Goal: Transaction & Acquisition: Book appointment/travel/reservation

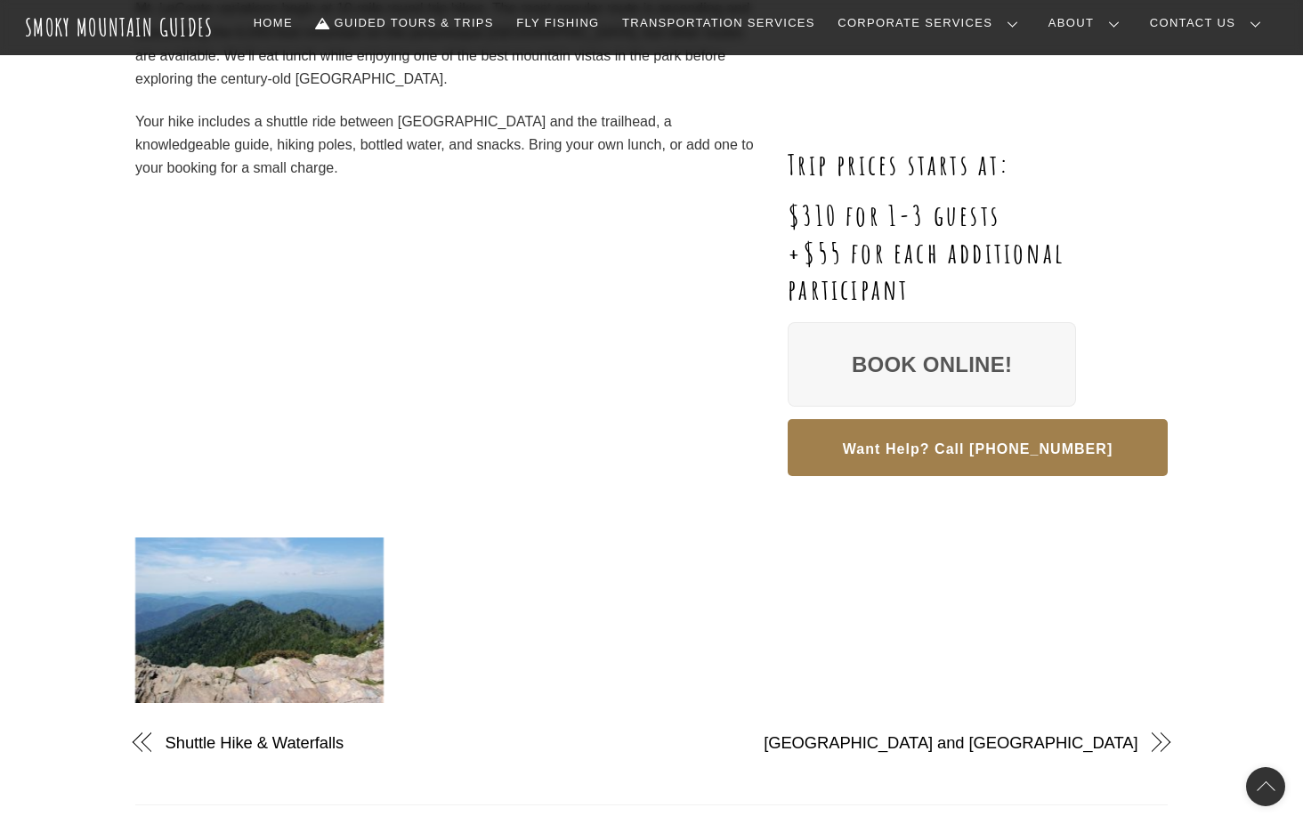
scroll to position [267, 0]
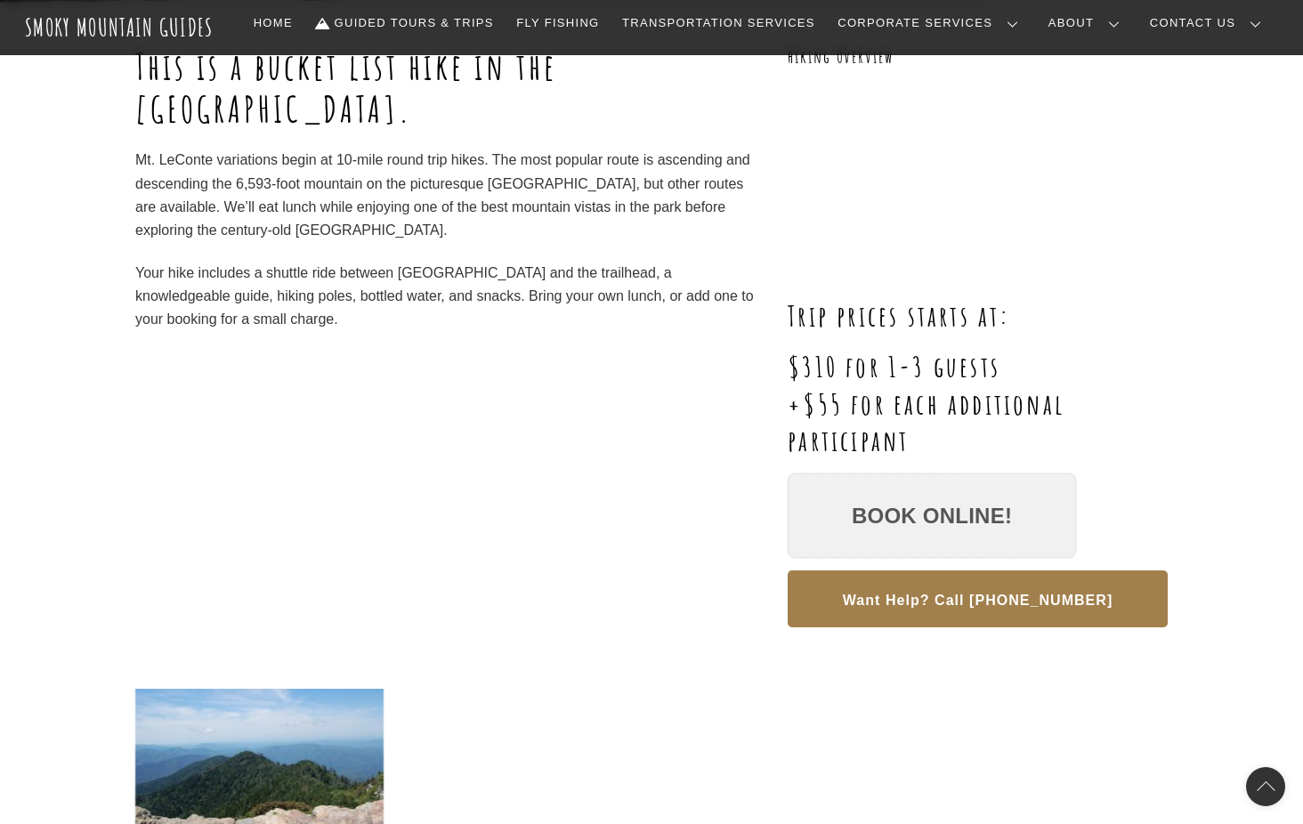
click at [900, 514] on link "Book Online!" at bounding box center [932, 516] width 288 height 85
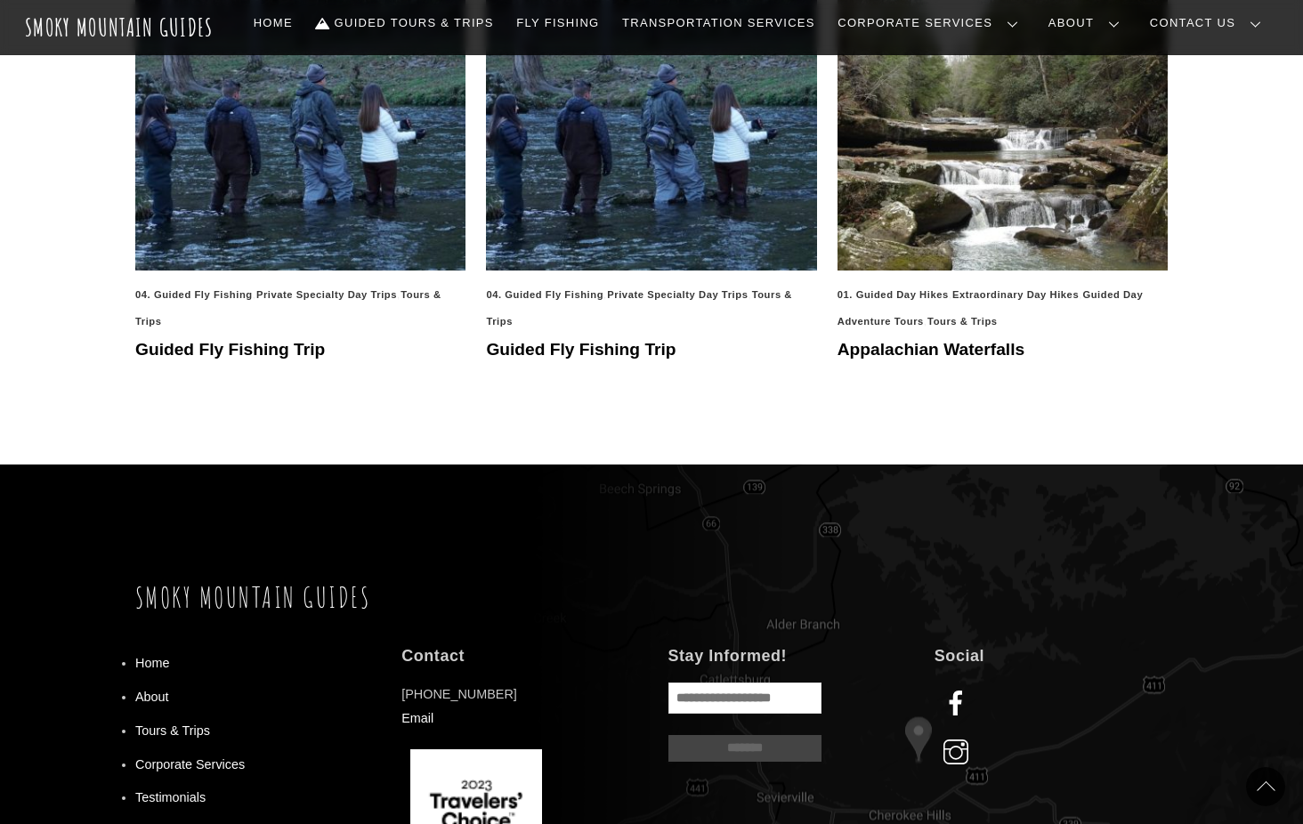
scroll to position [1335, 0]
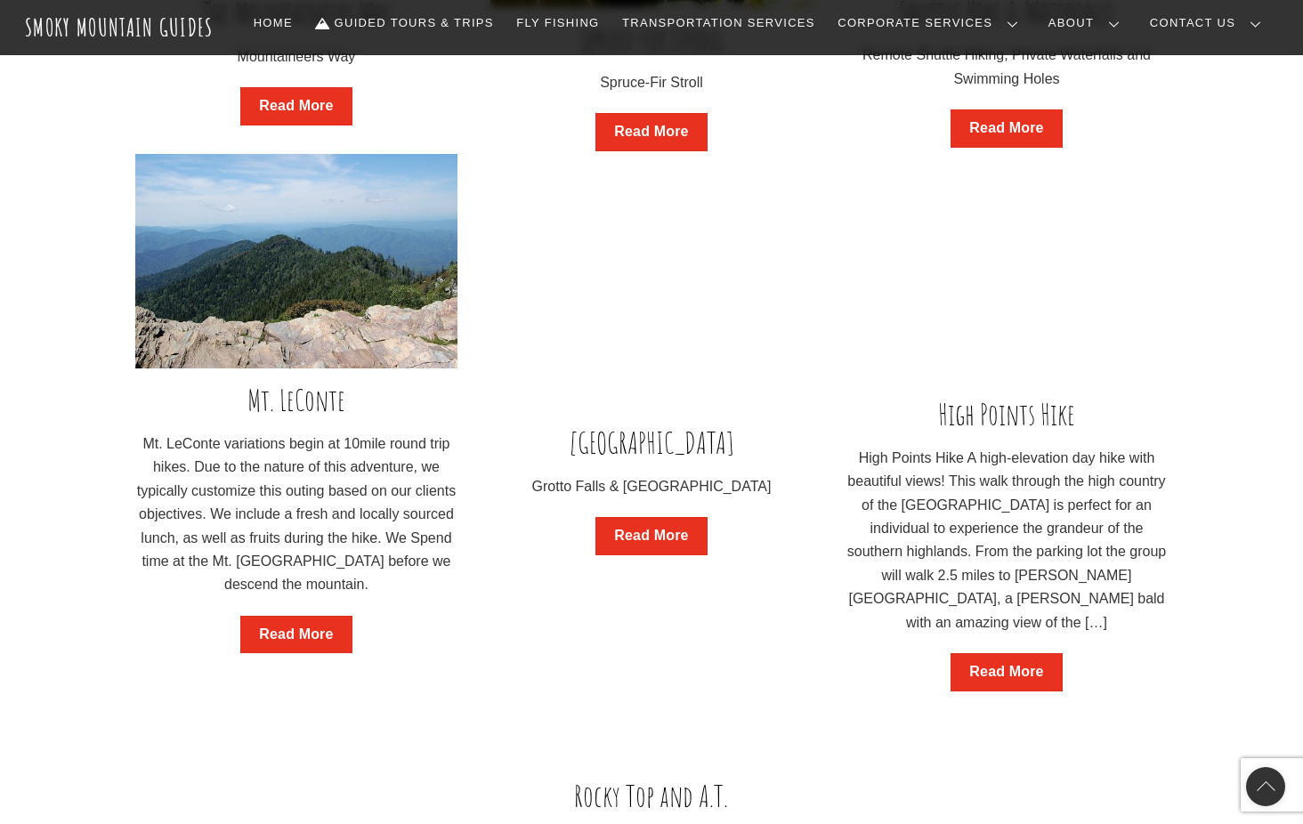
scroll to position [1603, 0]
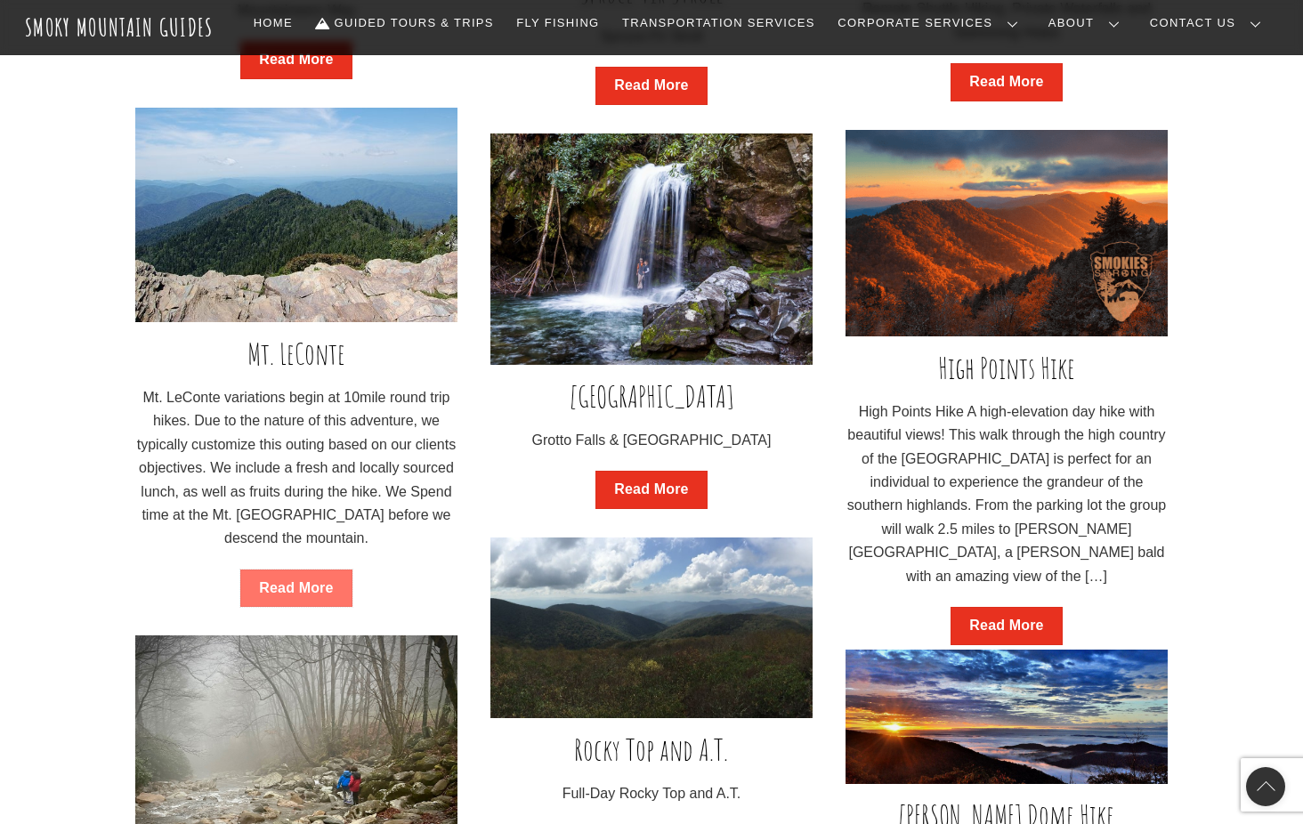
click at [285, 593] on link "Read More" at bounding box center [295, 589] width 111 height 38
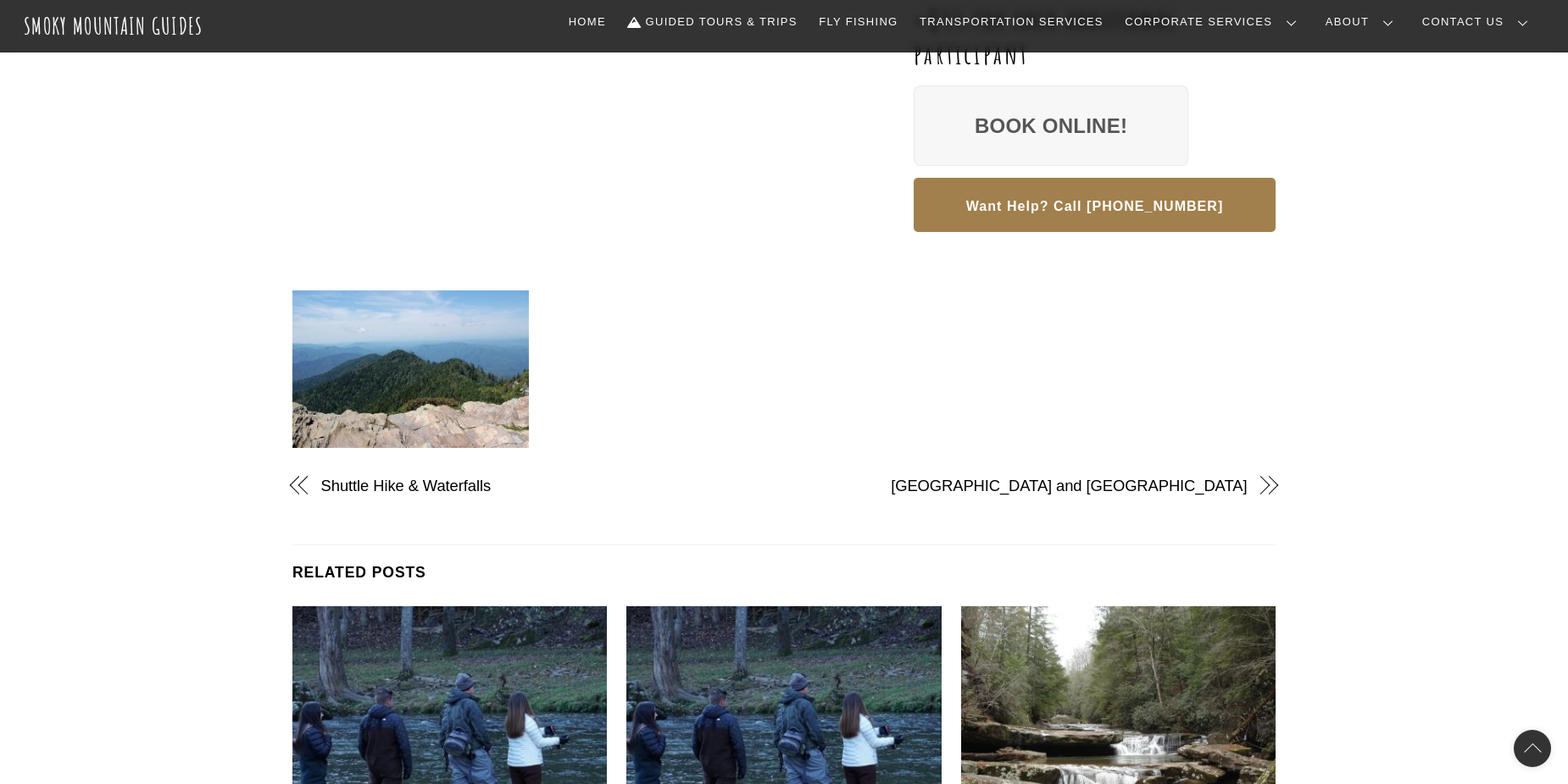
scroll to position [677, 0]
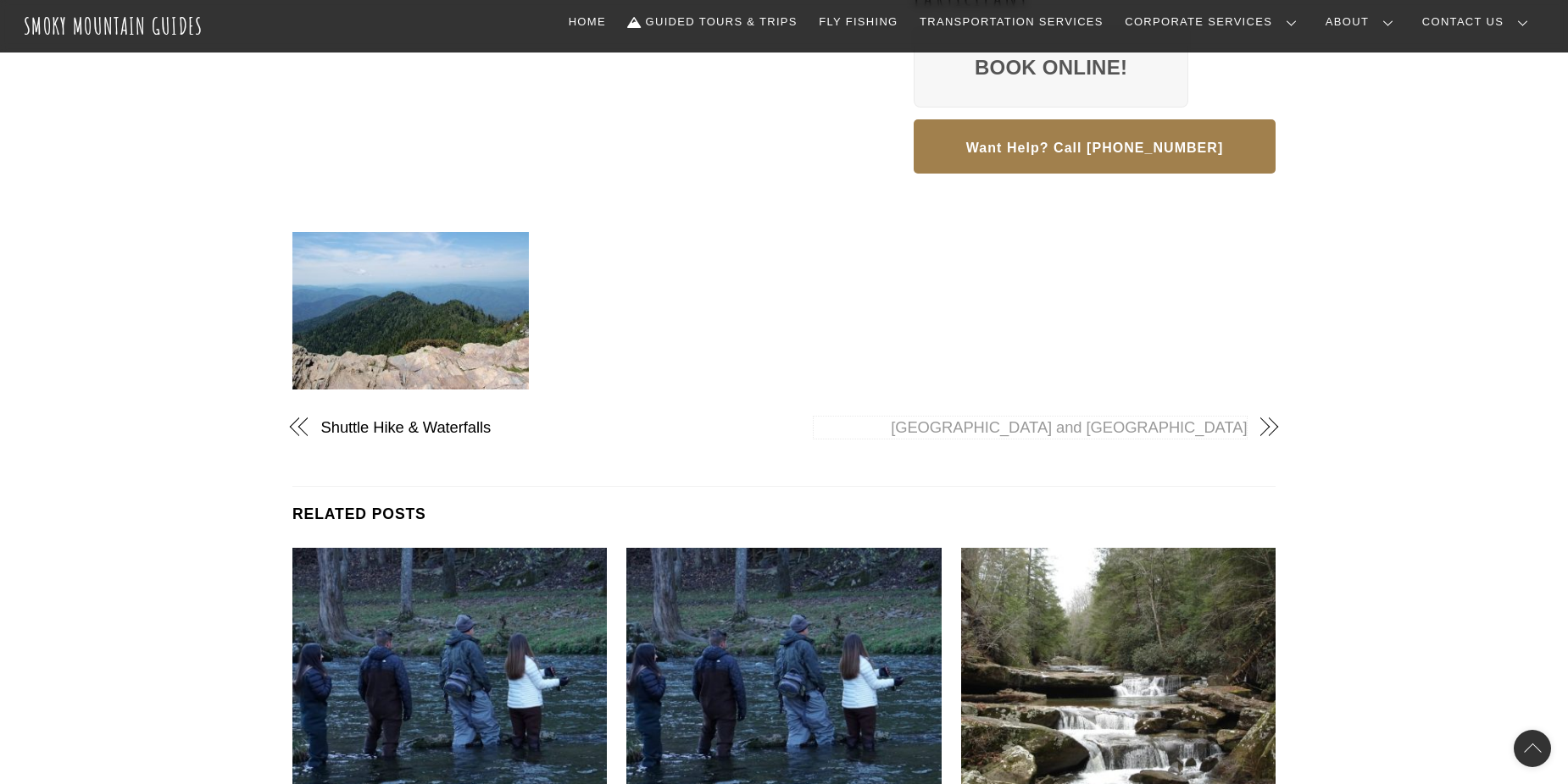
click at [1144, 429] on link "[GEOGRAPHIC_DATA] and [GEOGRAPHIC_DATA]" at bounding box center [1031, 427] width 434 height 22
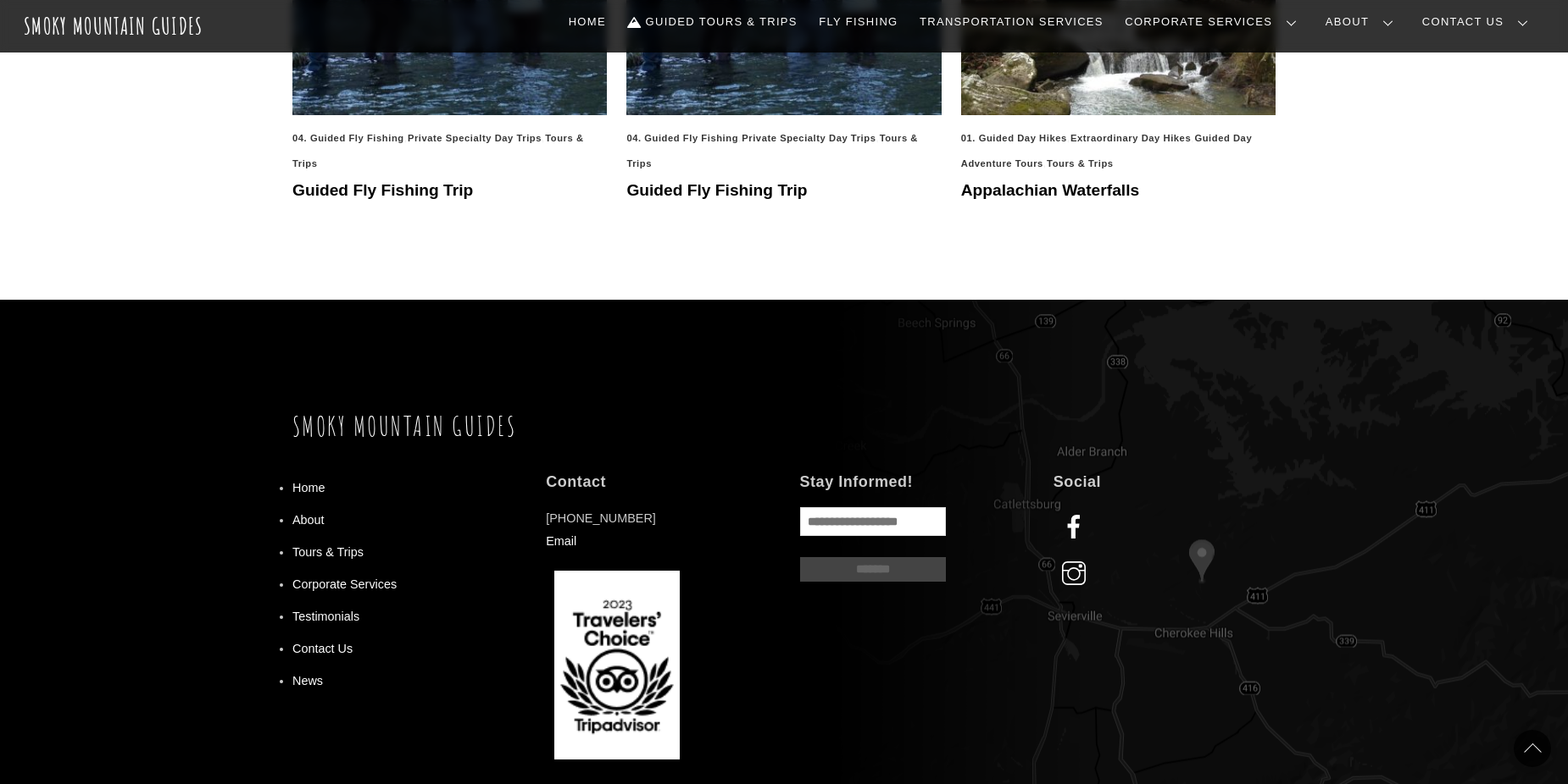
scroll to position [1864, 0]
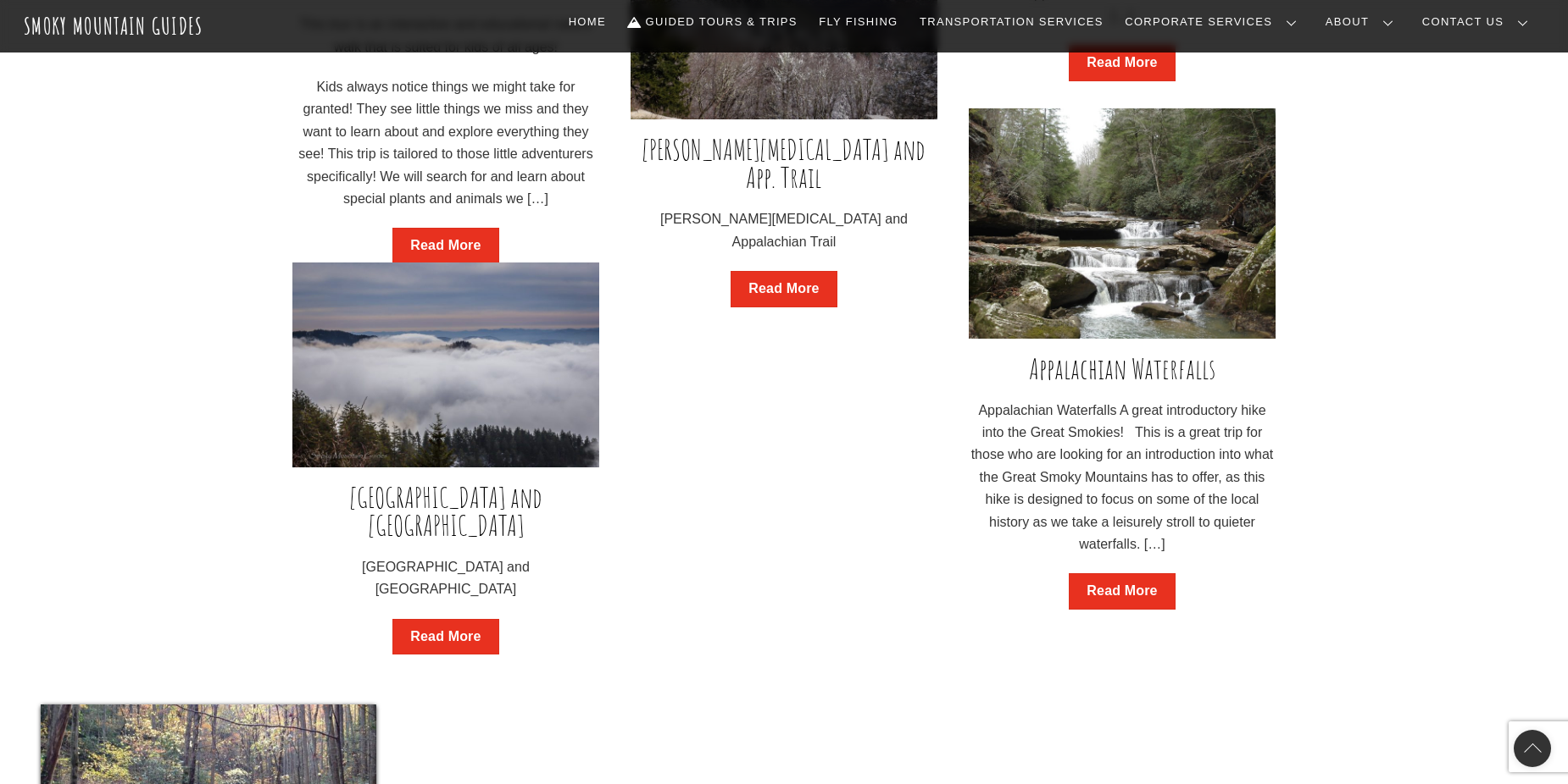
scroll to position [2512, 0]
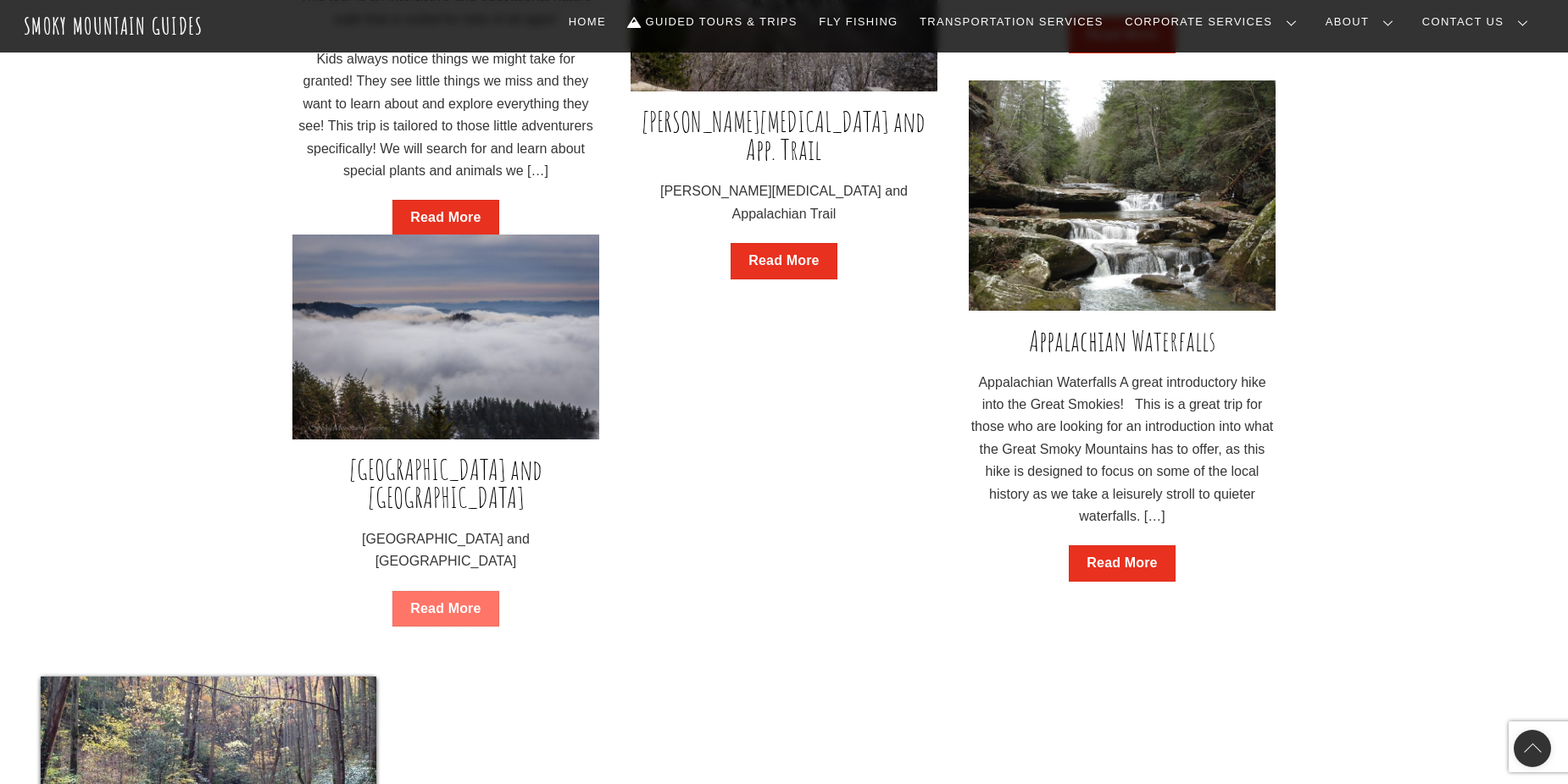
click at [425, 591] on link "Read More" at bounding box center [445, 609] width 106 height 36
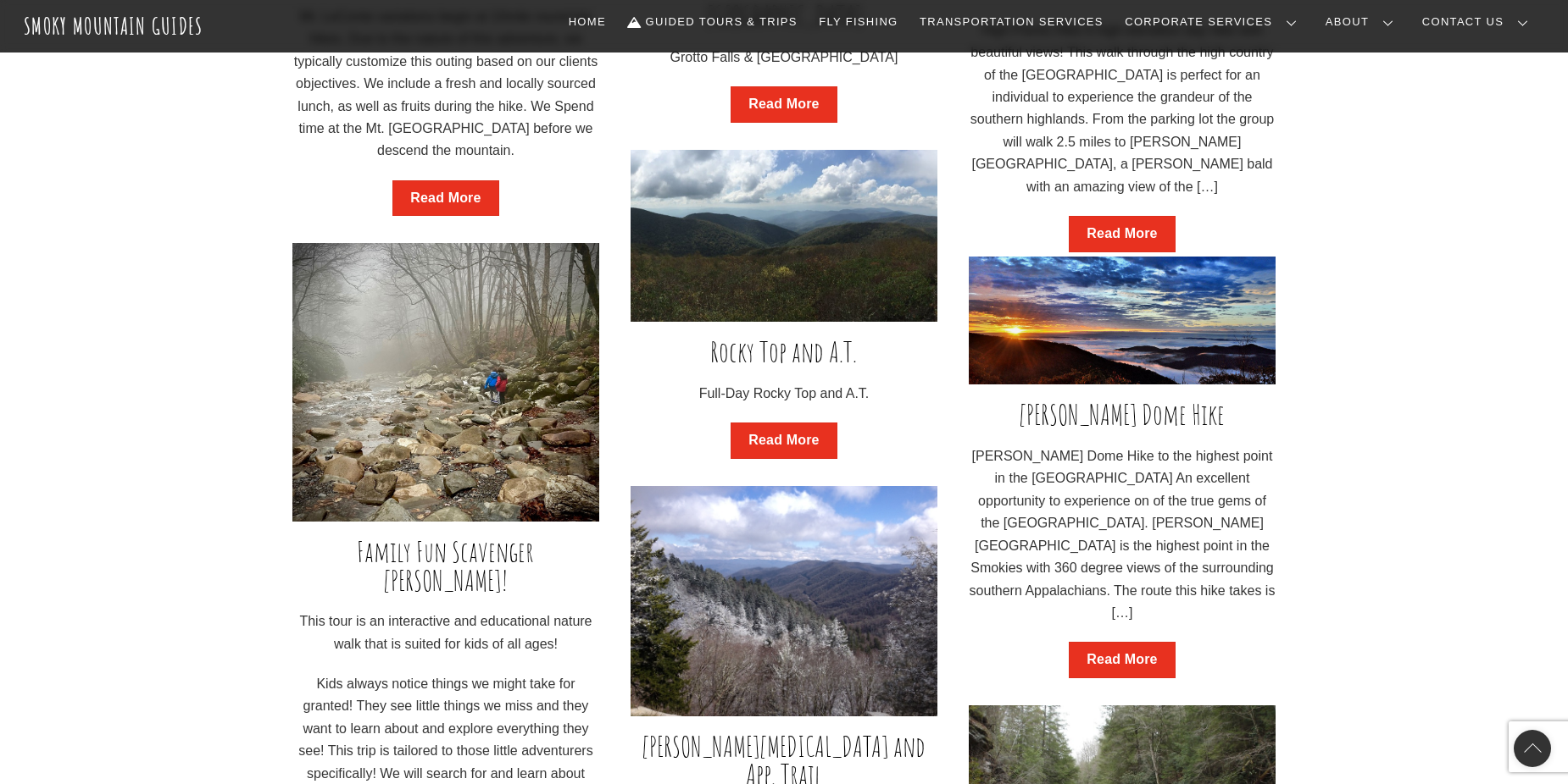
scroll to position [1473, 0]
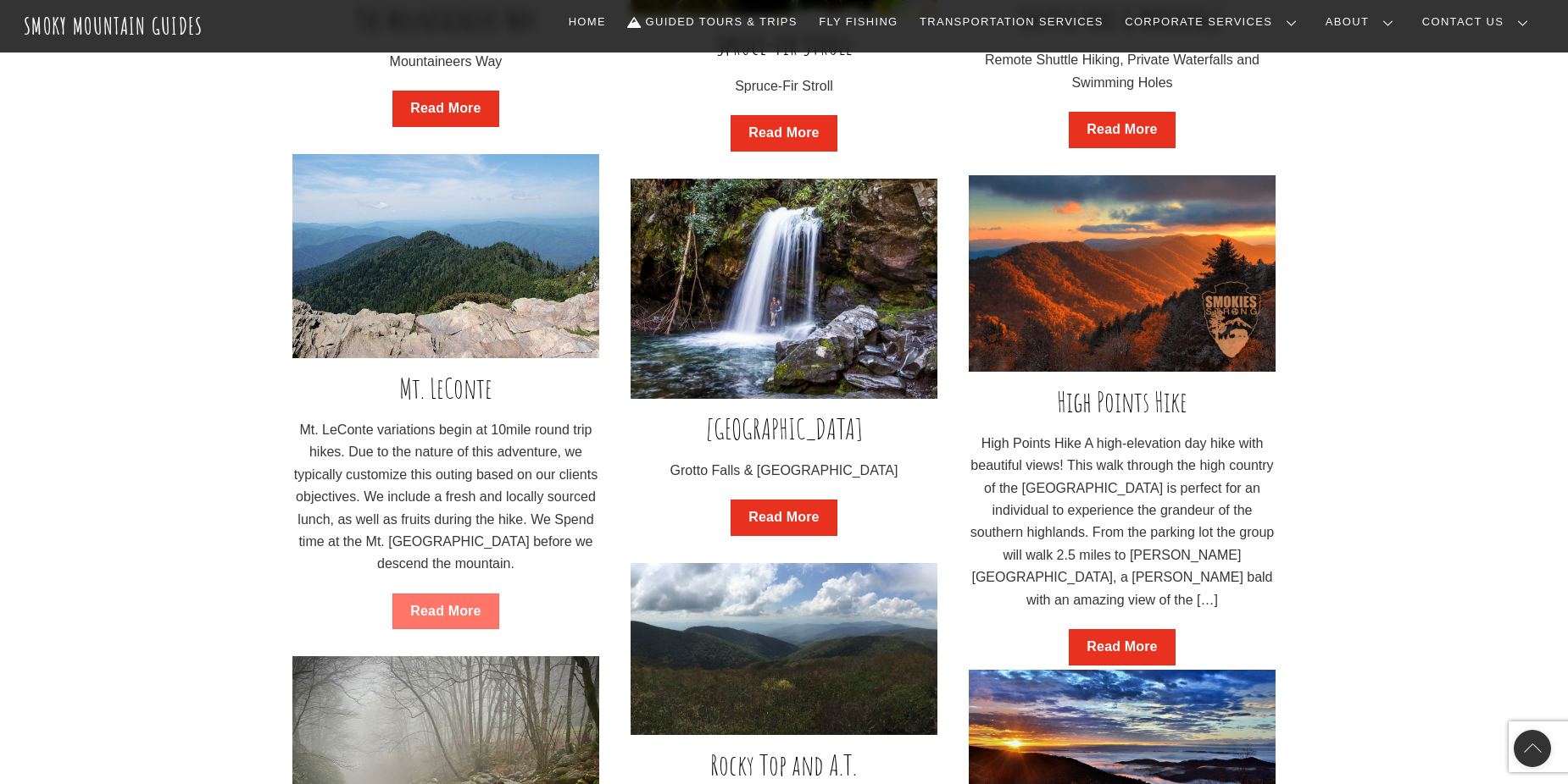
click at [447, 607] on link "Read More" at bounding box center [445, 612] width 106 height 36
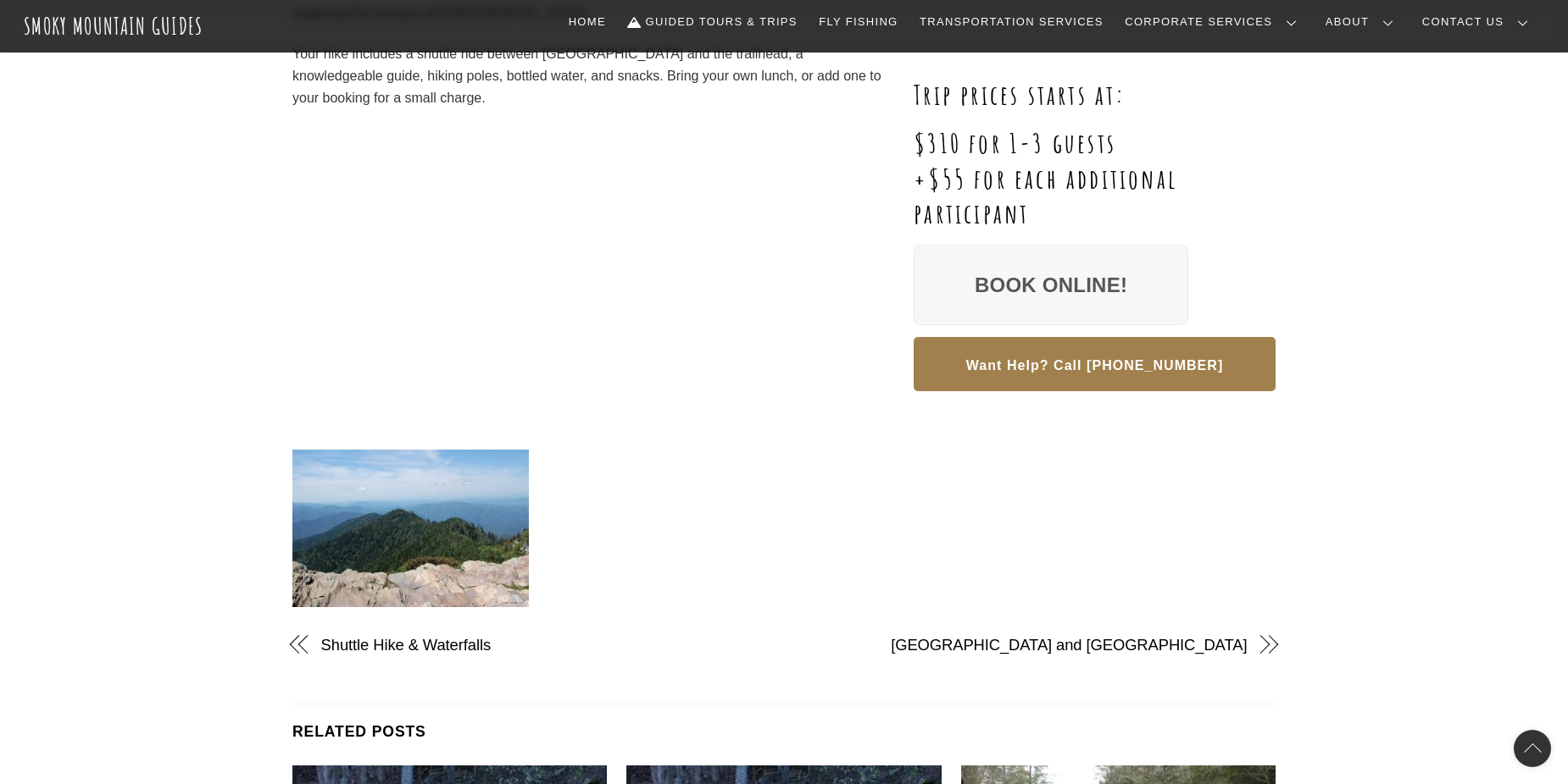
scroll to position [423, 0]
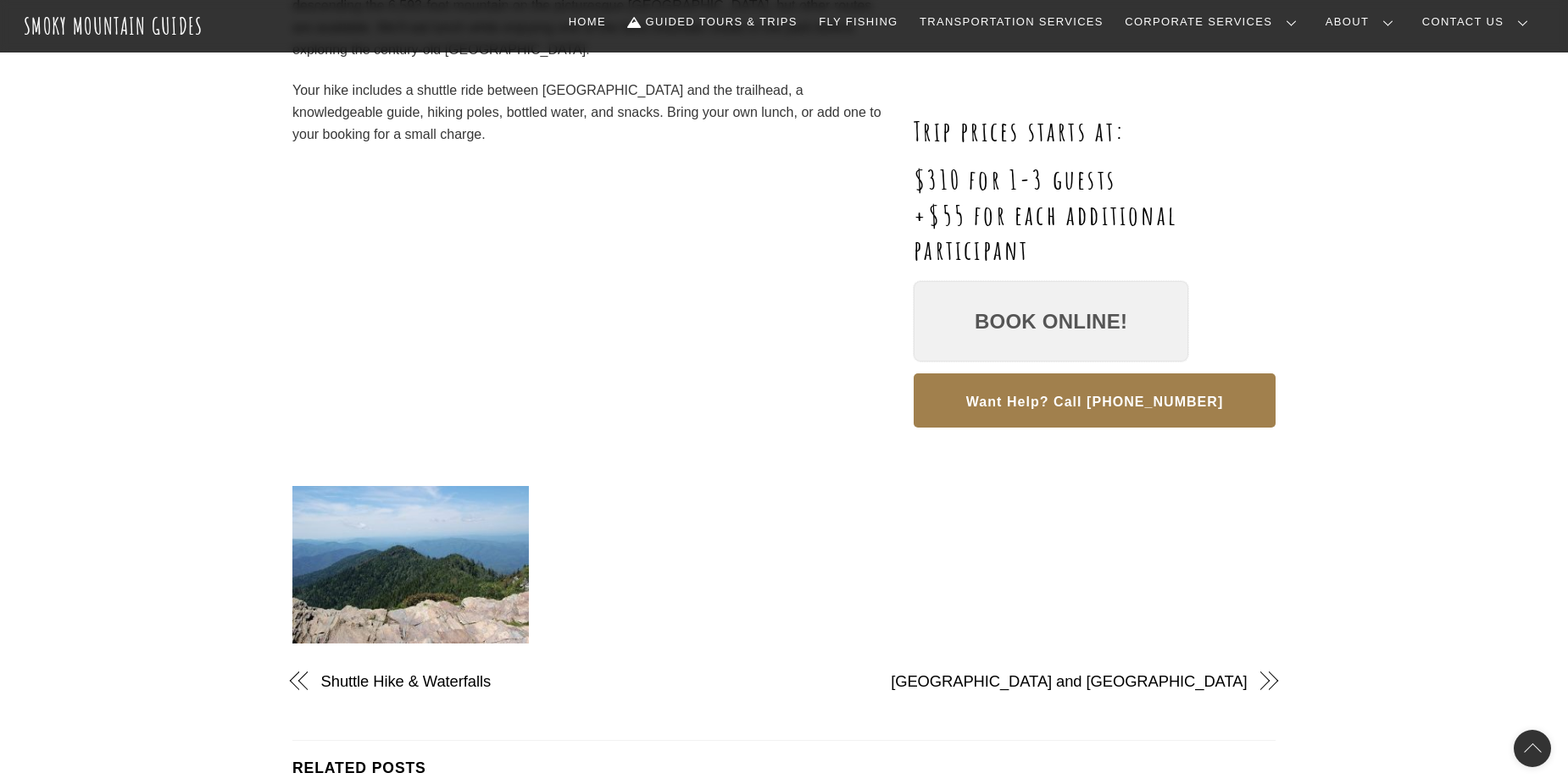
click at [1012, 317] on link "Book Online!" at bounding box center [1051, 322] width 274 height 81
click at [1027, 305] on link "Book Online!" at bounding box center [1051, 322] width 274 height 81
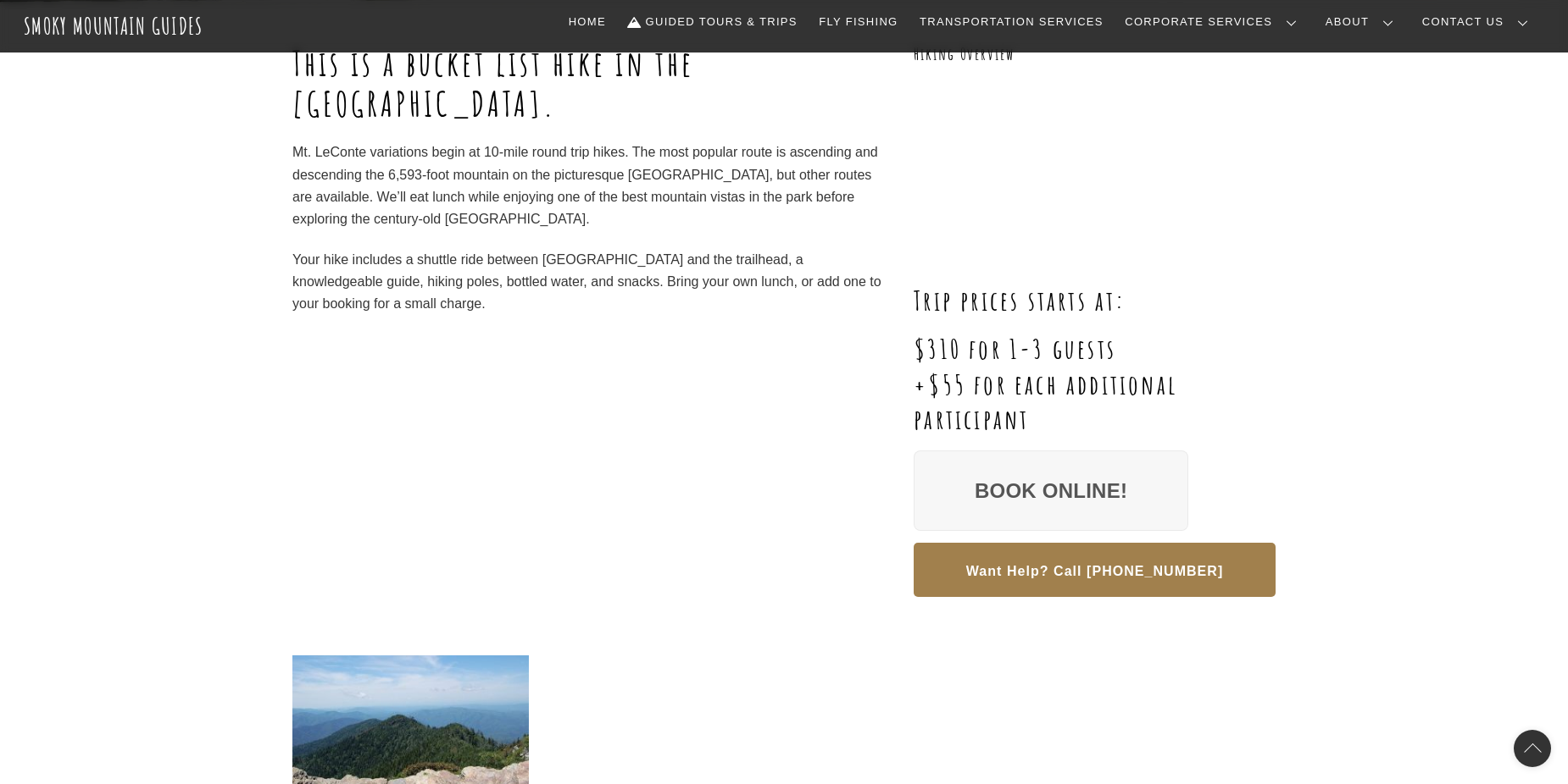
scroll to position [0, 0]
